Goal: Navigation & Orientation: Find specific page/section

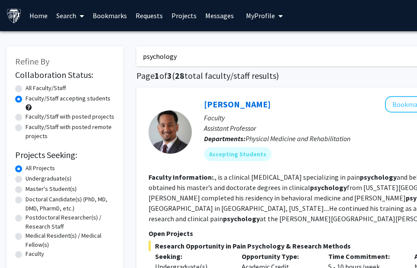
click at [111, 17] on link "Bookmarks" at bounding box center [109, 15] width 43 height 30
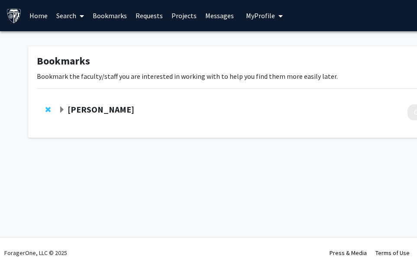
click at [90, 115] on strong "[PERSON_NAME]" at bounding box center [101, 109] width 67 height 11
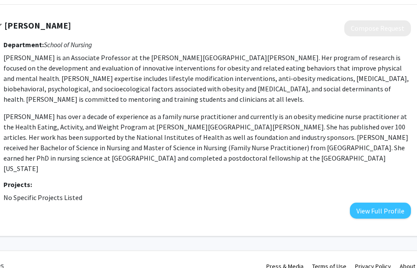
scroll to position [84, 64]
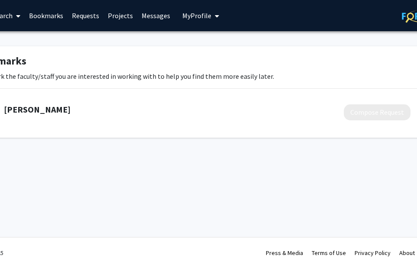
scroll to position [0, 0]
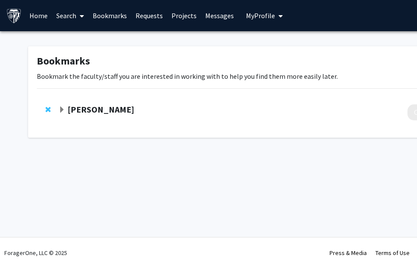
click at [65, 113] on span "Expand Ariana Chao Bookmark" at bounding box center [61, 110] width 7 height 7
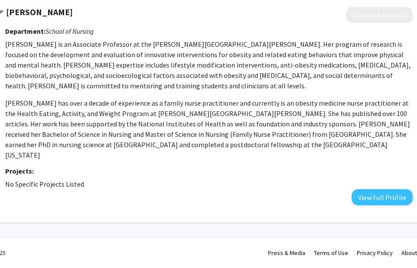
scroll to position [113, 61]
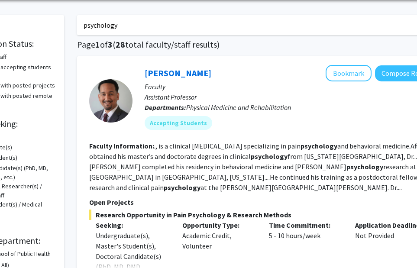
scroll to position [0, 59]
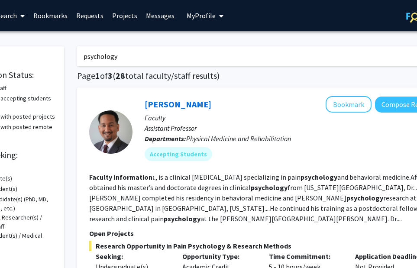
click at [45, 14] on link "Bookmarks" at bounding box center [50, 15] width 43 height 30
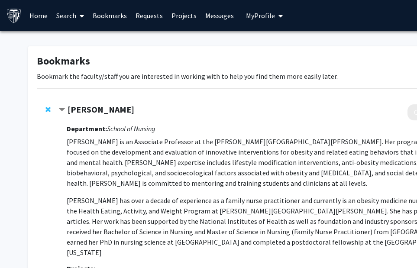
click at [99, 115] on strong "[PERSON_NAME]" at bounding box center [101, 109] width 67 height 11
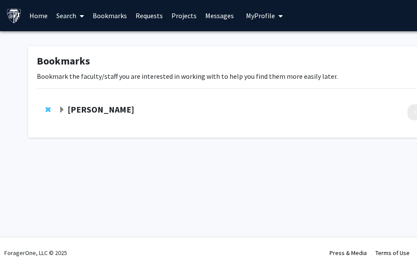
click at [99, 115] on strong "[PERSON_NAME]" at bounding box center [101, 109] width 67 height 11
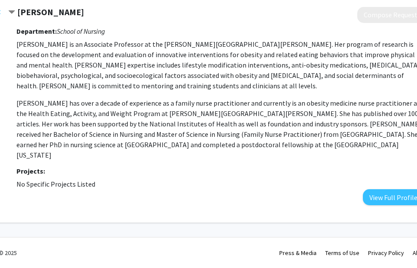
scroll to position [175, 103]
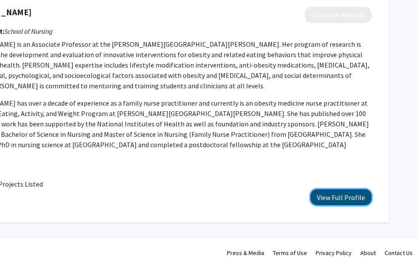
click at [348, 190] on button "View Full Profile" at bounding box center [341, 197] width 61 height 16
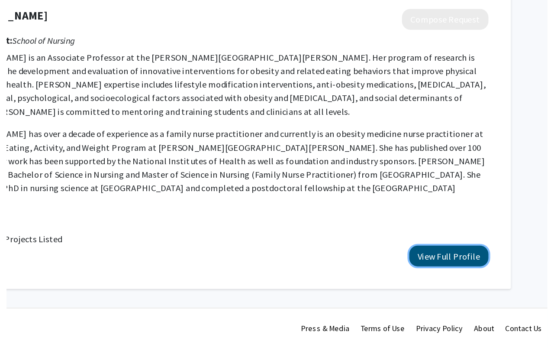
scroll to position [95, 0]
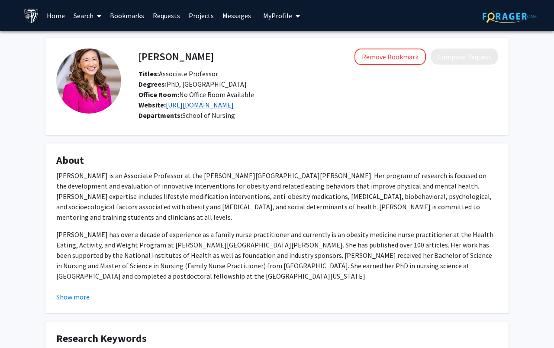
click at [215, 109] on link "https://chao-lab.com/" at bounding box center [200, 104] width 68 height 9
